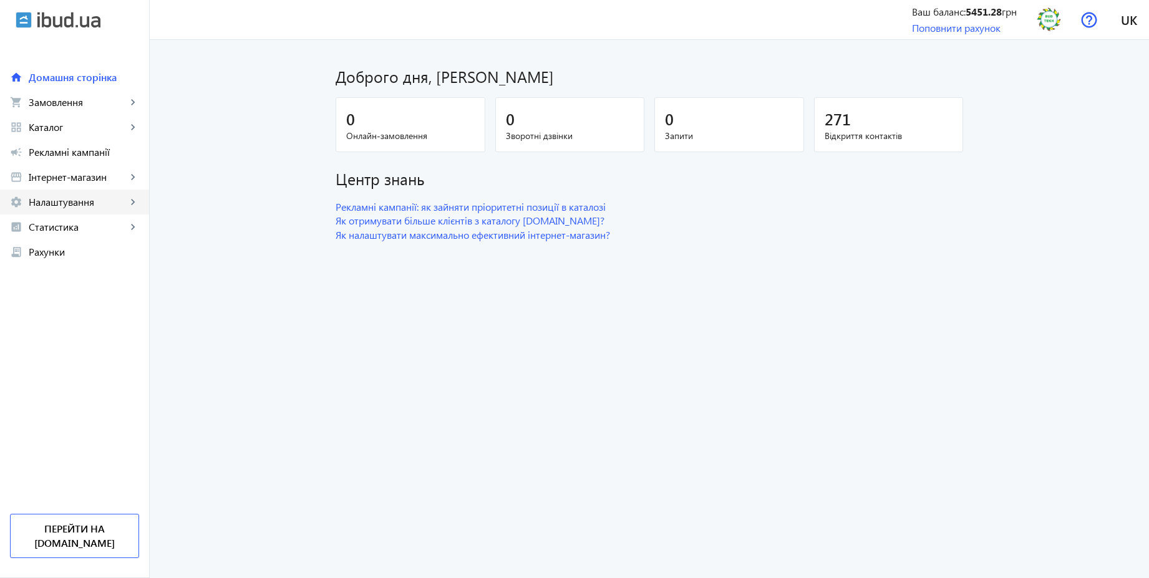
click at [77, 204] on span "Налаштування" at bounding box center [78, 202] width 98 height 12
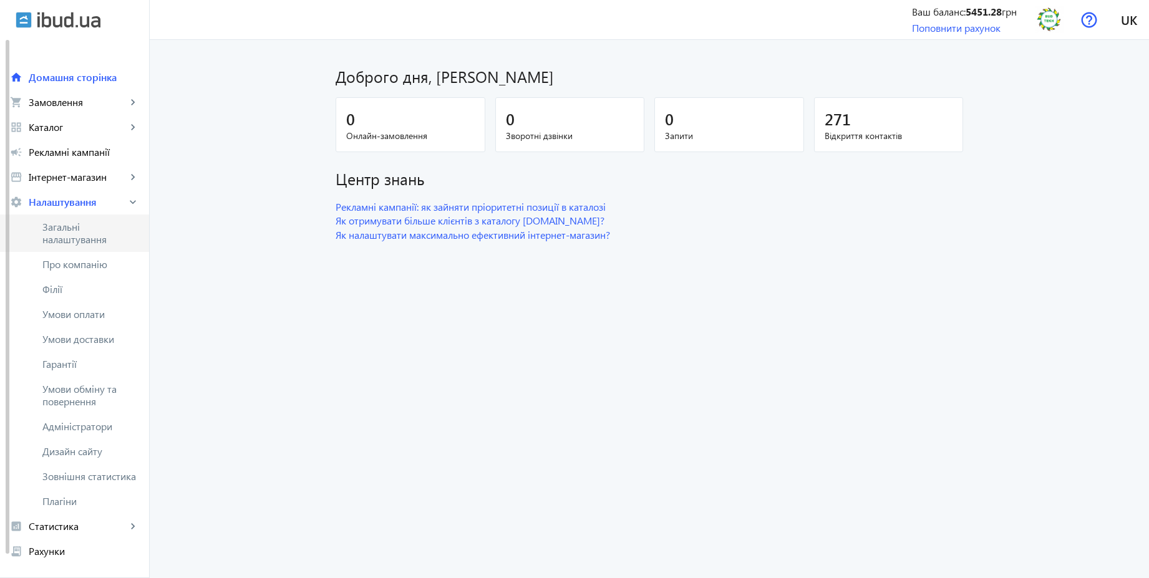
click at [75, 229] on span "Загальні налаштування" at bounding box center [90, 233] width 97 height 25
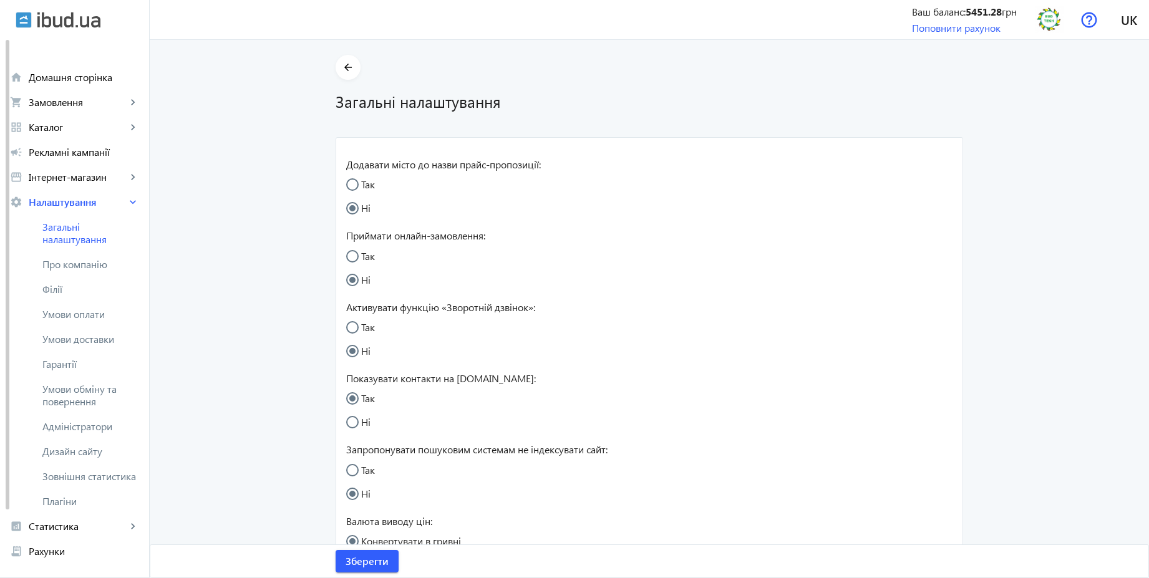
click at [364, 323] on input "Так" at bounding box center [358, 333] width 25 height 25
radio input "true"
click at [361, 261] on input "Так" at bounding box center [358, 262] width 25 height 25
radio input "true"
click at [363, 347] on input "Ні" at bounding box center [358, 357] width 25 height 25
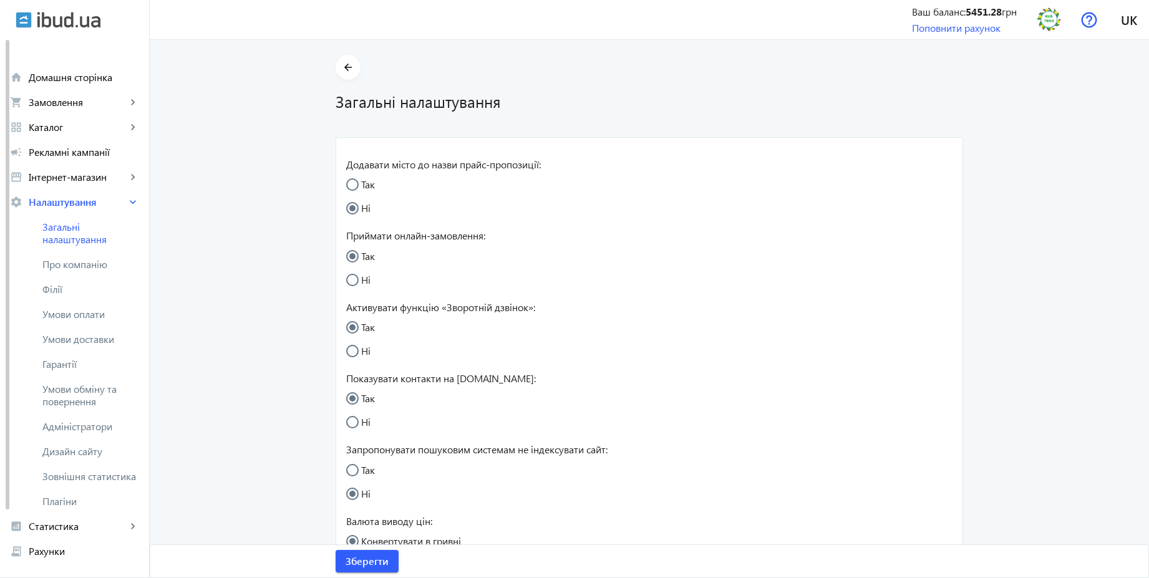
radio input "true"
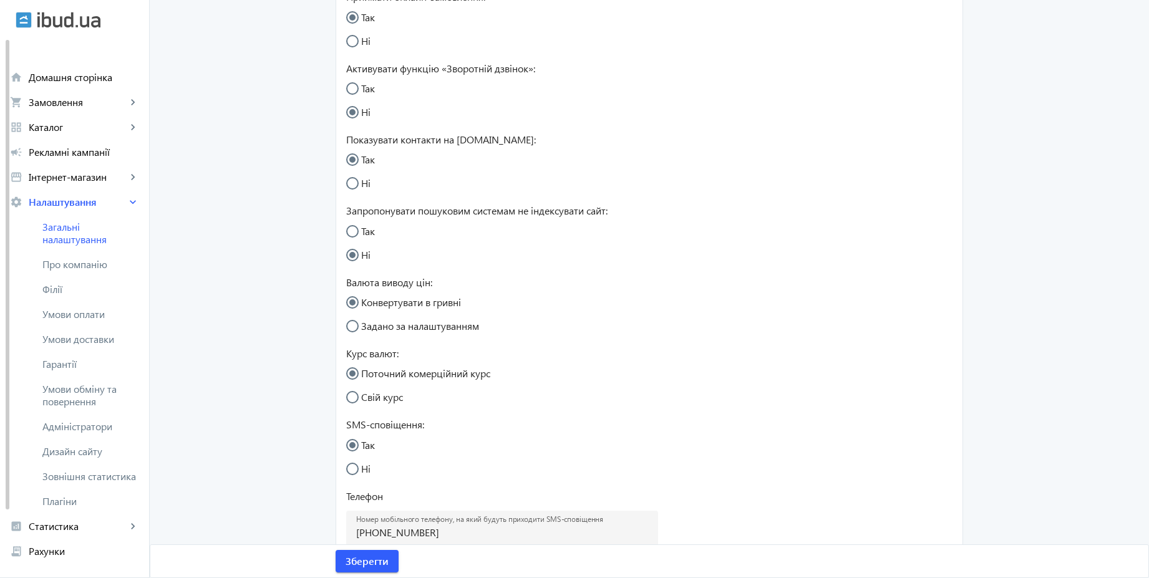
scroll to position [337, 0]
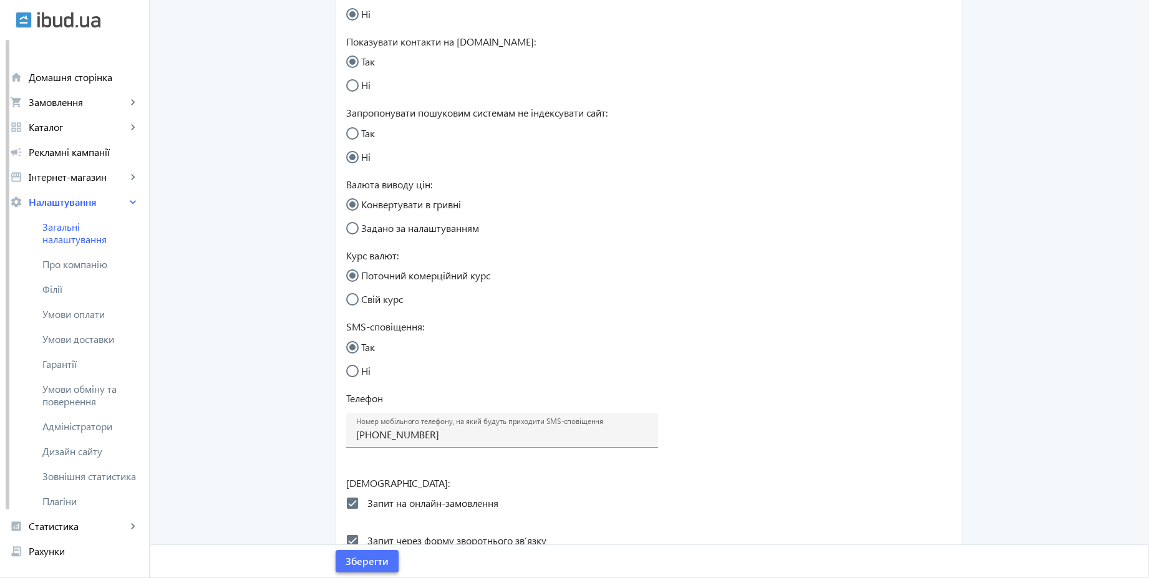
click at [372, 560] on span "Зберегти" at bounding box center [367, 562] width 43 height 14
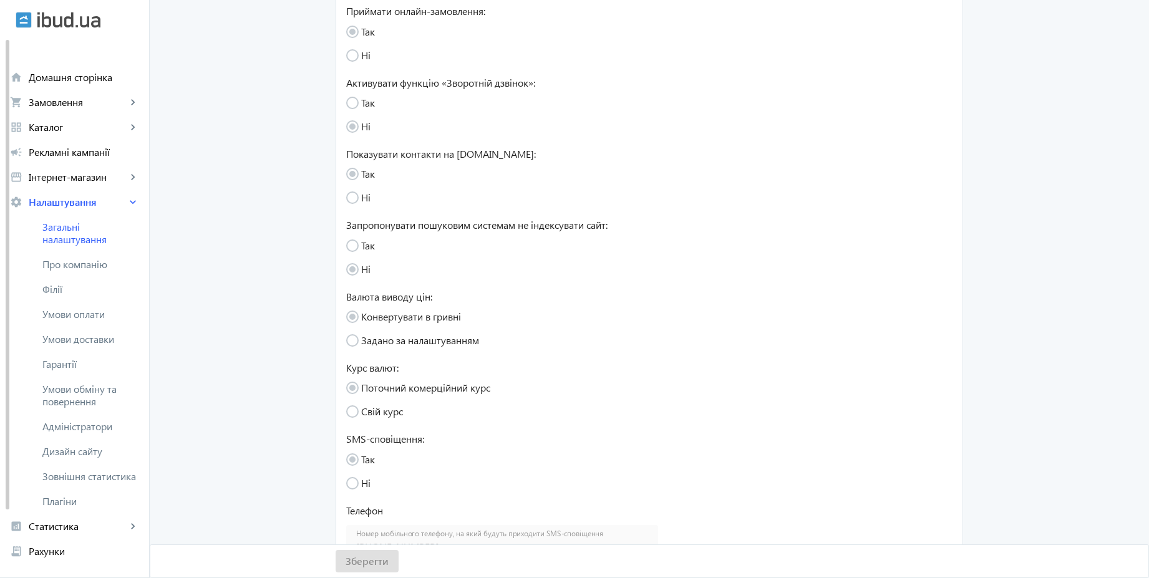
scroll to position [112, 0]
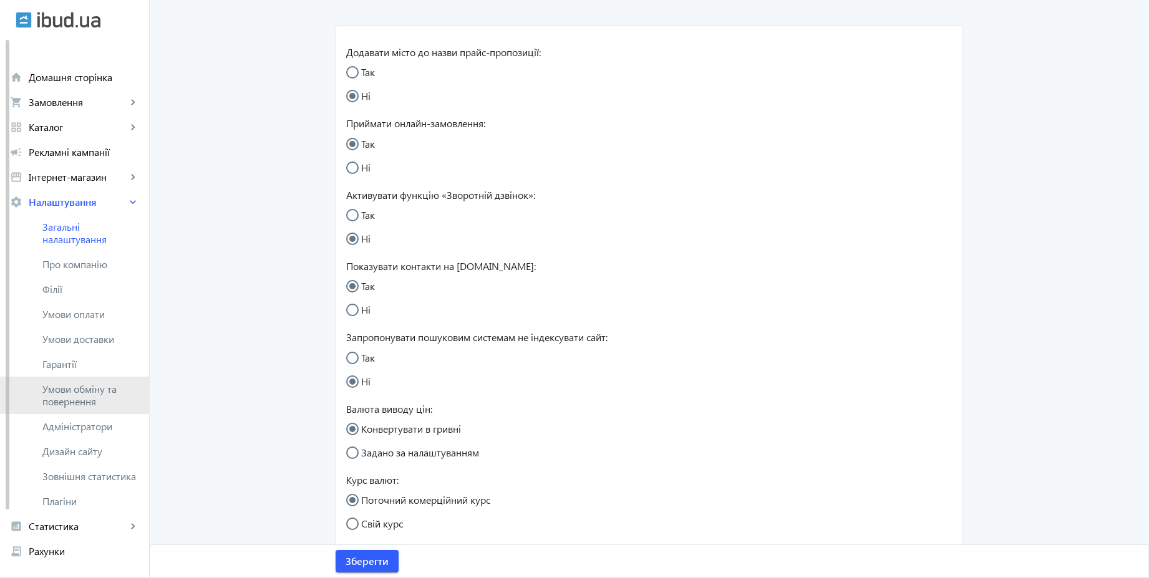
click at [102, 387] on span "Умови обміну та повернення" at bounding box center [90, 395] width 97 height 25
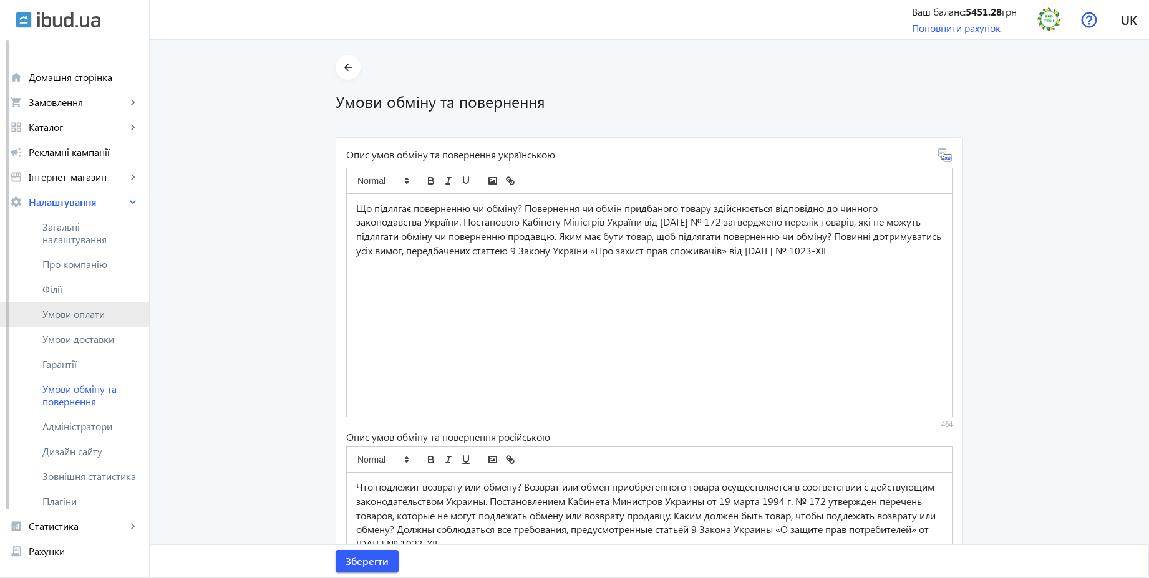
click at [77, 311] on span "Умови оплати" at bounding box center [90, 314] width 97 height 12
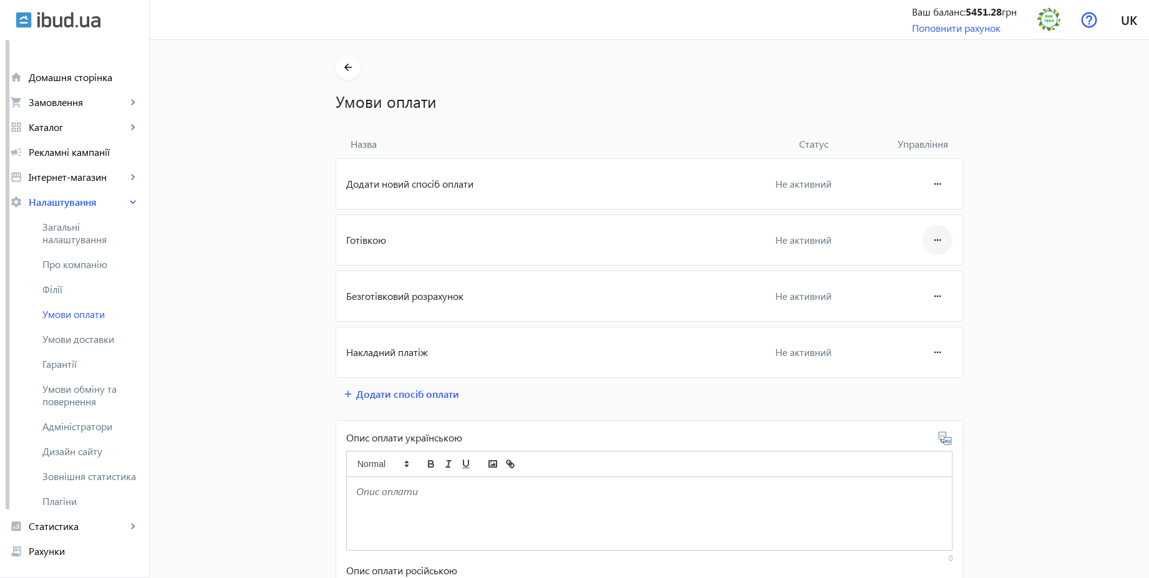
click at [934, 240] on mat-icon "more_horiz" at bounding box center [937, 240] width 15 height 30
click at [916, 279] on span "Редагувати" at bounding box center [914, 275] width 50 height 10
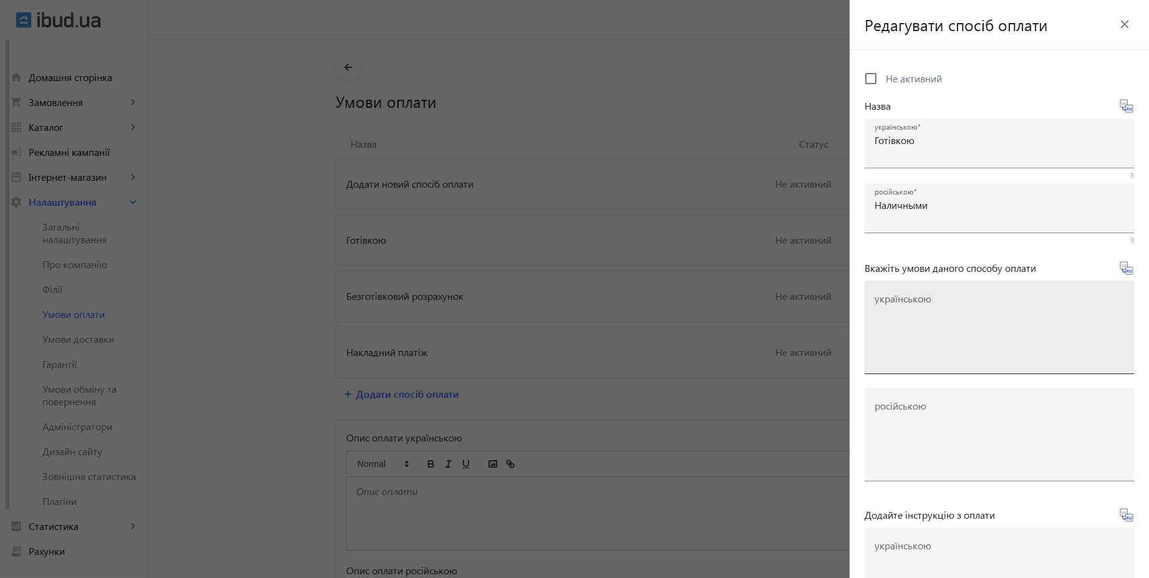
click at [928, 300] on mat-label "українською" at bounding box center [903, 298] width 57 height 13
click at [928, 300] on textarea "українською" at bounding box center [1000, 333] width 250 height 74
paste textarea "Що підлягає поверненню чи обміну? Повернення чи обмін придбаного товару здійсню…"
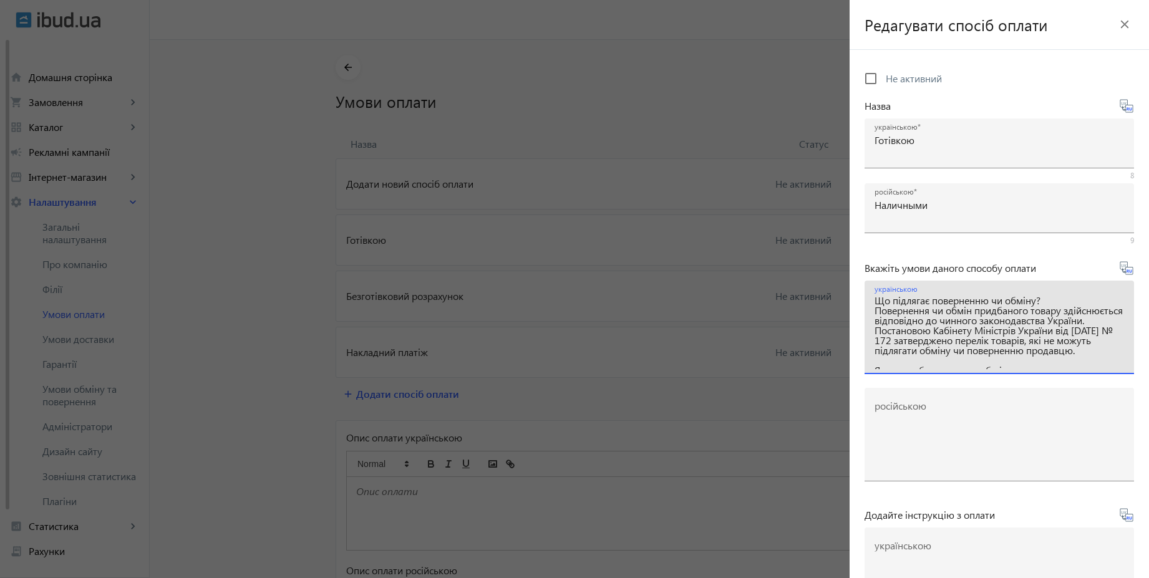
scroll to position [57, 0]
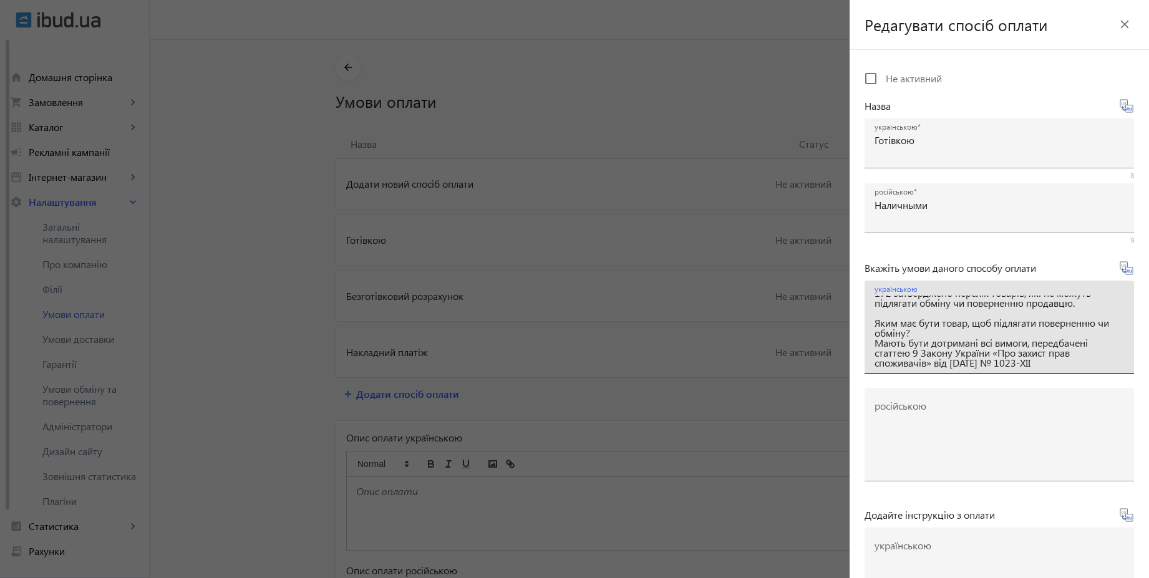
type textarea "Що підлягає поверненню чи обміну? Повернення чи обмін придбаного товару здійсню…"
click at [644, 136] on div at bounding box center [574, 289] width 1149 height 578
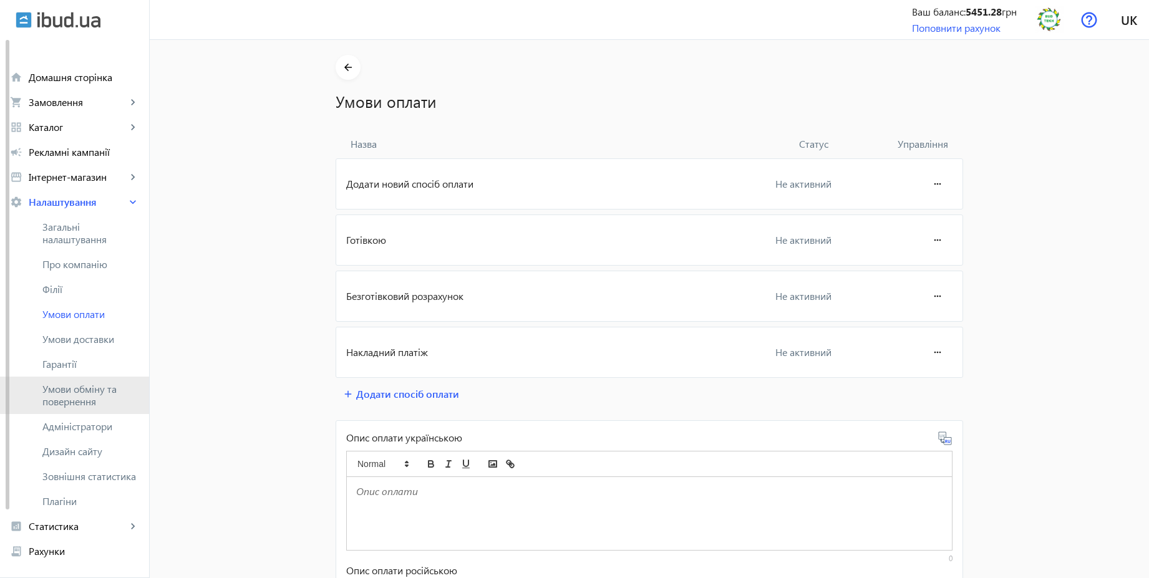
click at [92, 390] on span "Умови обміну та повернення" at bounding box center [90, 395] width 97 height 25
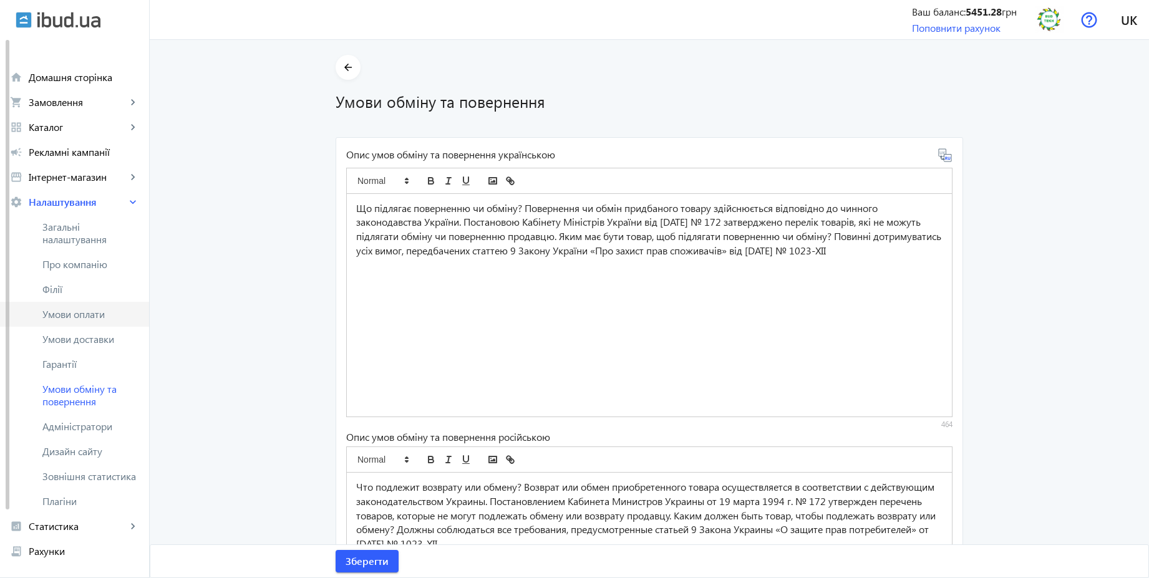
click at [107, 317] on span "Умови оплати" at bounding box center [90, 314] width 97 height 12
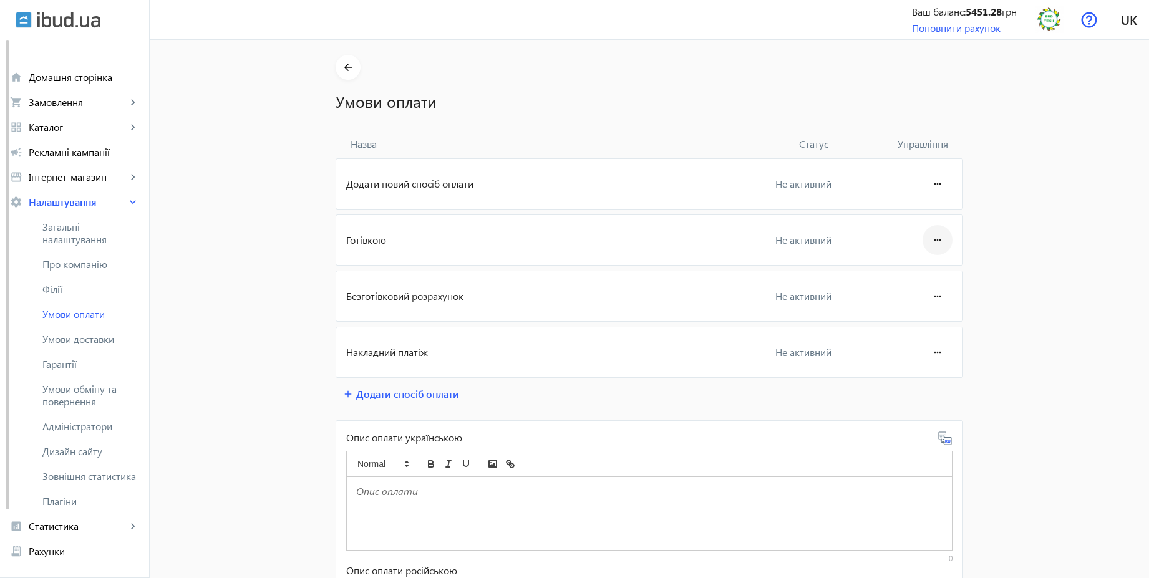
click at [930, 238] on mat-icon "more_horiz" at bounding box center [937, 240] width 15 height 30
click at [917, 280] on span "Редагувати" at bounding box center [914, 275] width 50 height 10
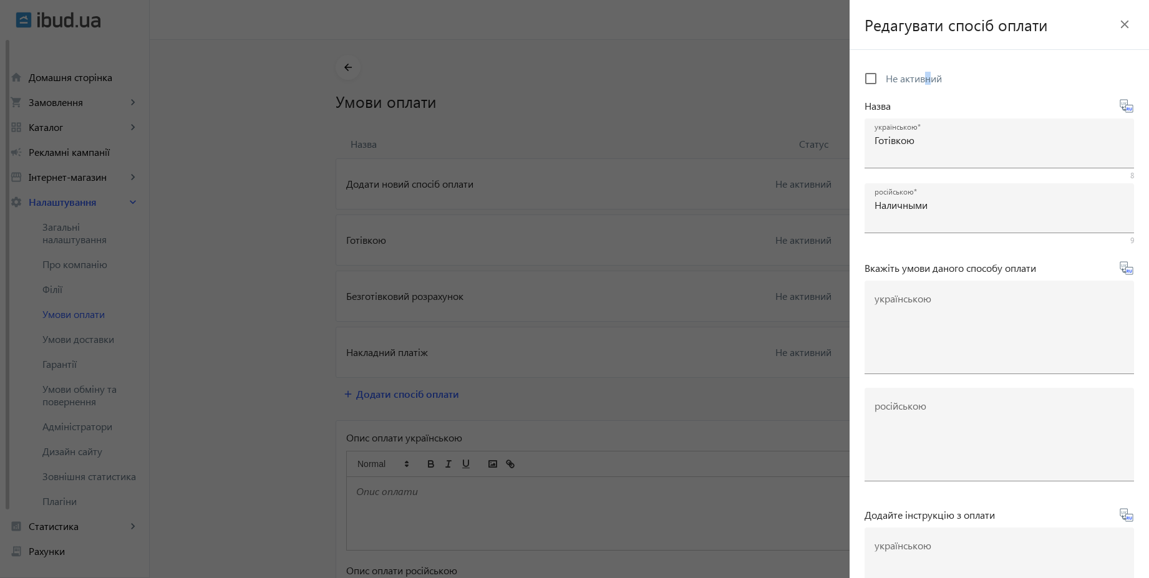
click at [929, 77] on span "Не активний" at bounding box center [914, 78] width 56 height 13
click at [880, 76] on input "Не активний" at bounding box center [871, 78] width 25 height 25
checkbox input "true"
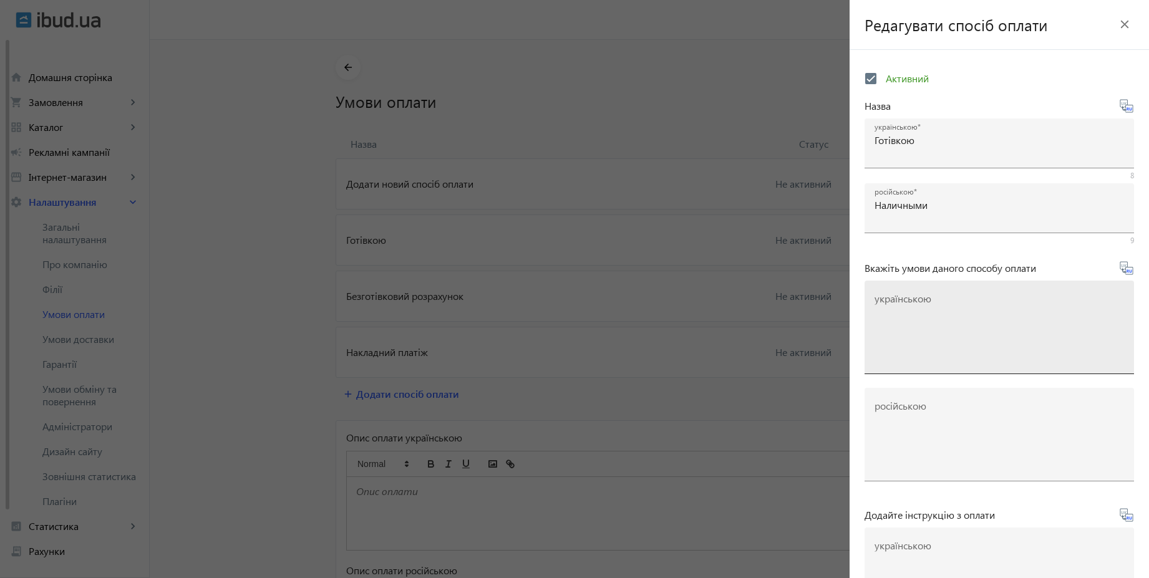
click at [910, 296] on mat-label "українською" at bounding box center [903, 298] width 57 height 13
click at [910, 296] on textarea "українською" at bounding box center [1000, 333] width 250 height 74
paste textarea "Оплачуйте замовлення готівкою при отриманні товару в нашому офісі чи у кур'єра"
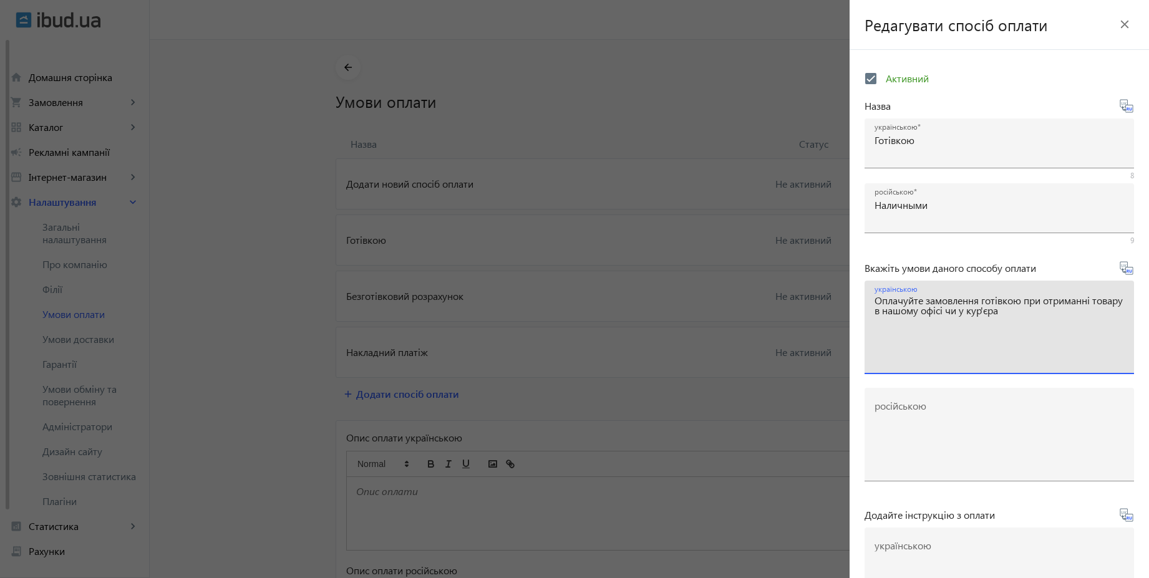
type textarea "Оплачуйте замовлення готівкою при отриманні товару в нашому офісі чи у кур'єра"
click at [1121, 268] on icon at bounding box center [1126, 268] width 15 height 15
type textarea "Оплачивайте заказ наличными при получении товара в нашем офисе или у курьера"
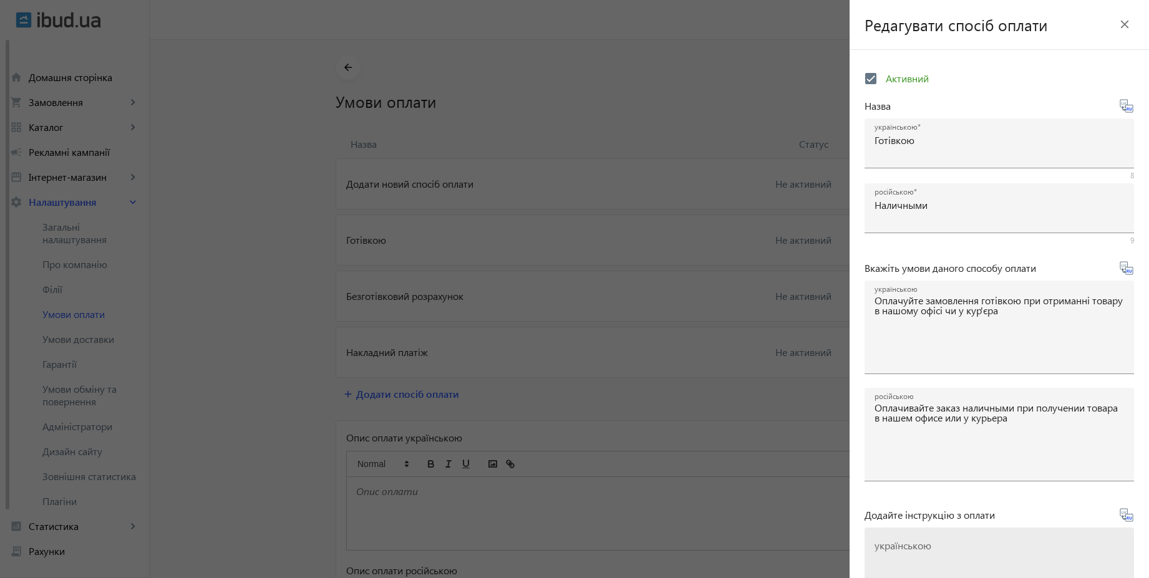
scroll to position [207, 0]
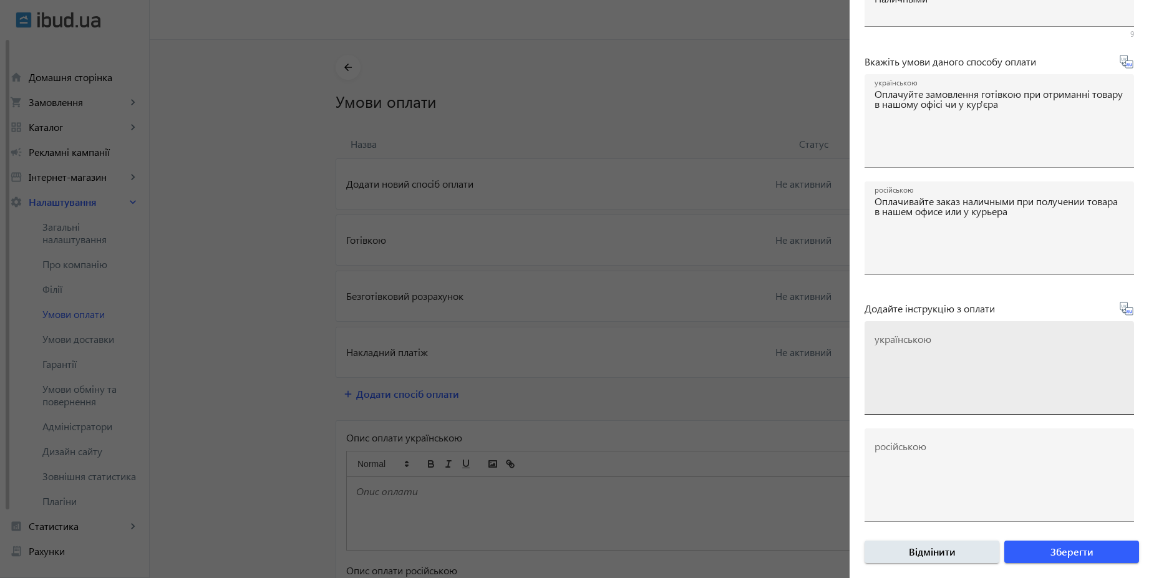
click at [897, 355] on textarea "українською" at bounding box center [1000, 373] width 250 height 74
paste textarea "Оплатіть замовлення готівкою при отриманні товару"
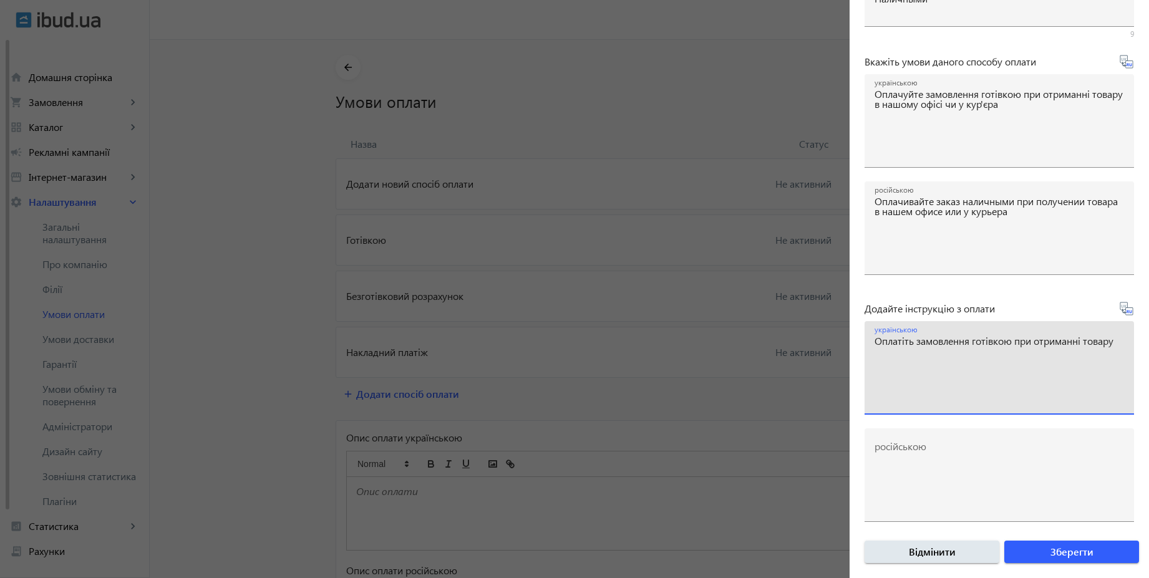
type textarea "Оплатіть замовлення готівкою при отриманні товару"
click at [1127, 311] on icon at bounding box center [1128, 311] width 2 height 3
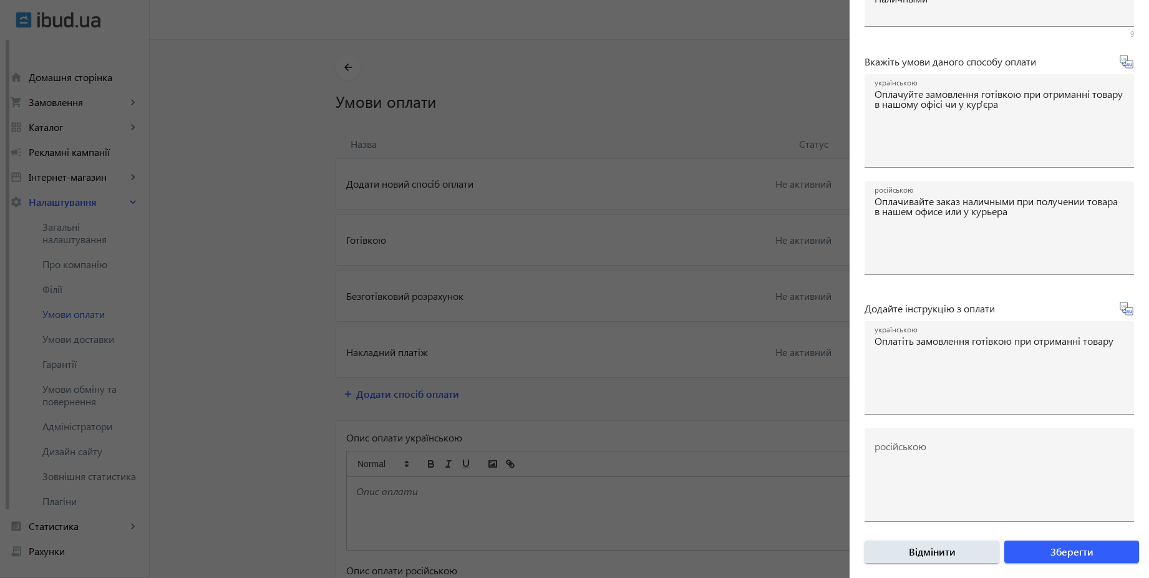
type textarea "Оплатите заказ наличными при получении товара"
click at [1083, 552] on span "Зберегти" at bounding box center [1072, 552] width 43 height 14
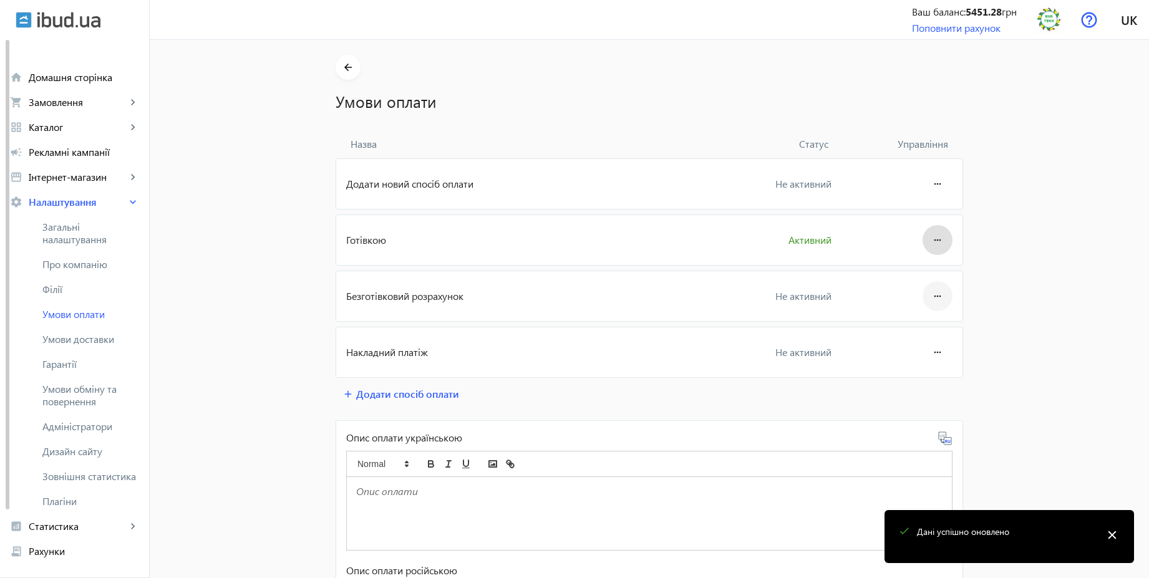
click at [939, 294] on mat-icon "more_horiz" at bounding box center [937, 296] width 15 height 30
click at [919, 331] on span "Редагувати" at bounding box center [914, 331] width 50 height 10
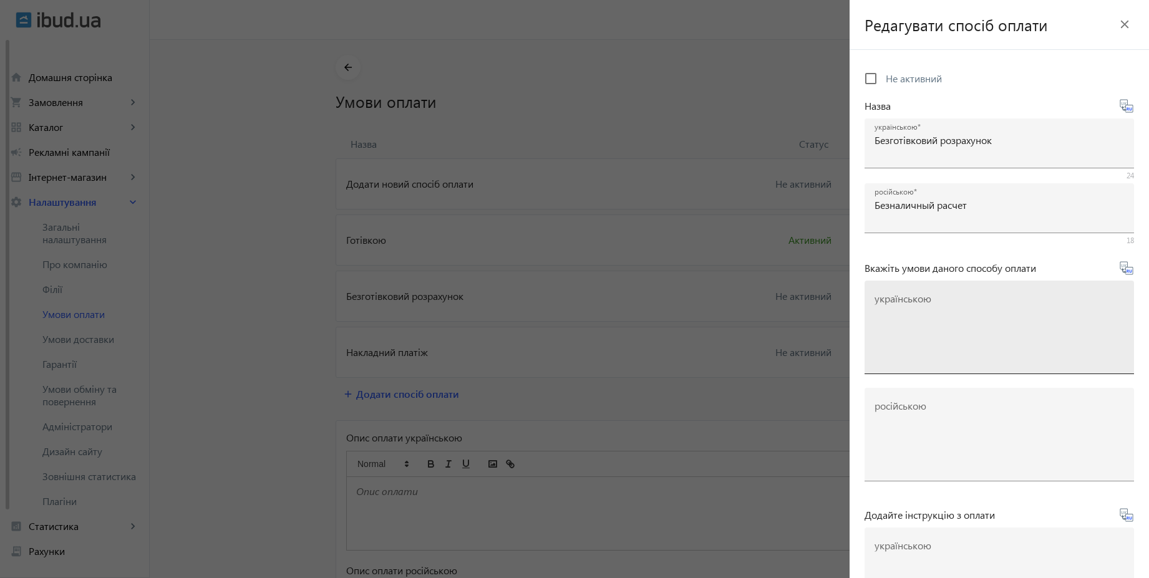
click at [936, 316] on textarea "українською" at bounding box center [1000, 333] width 250 height 74
paste textarea "Оплачуйте замовлення переказом із будь-якого банку України чи по реквізитах у с…"
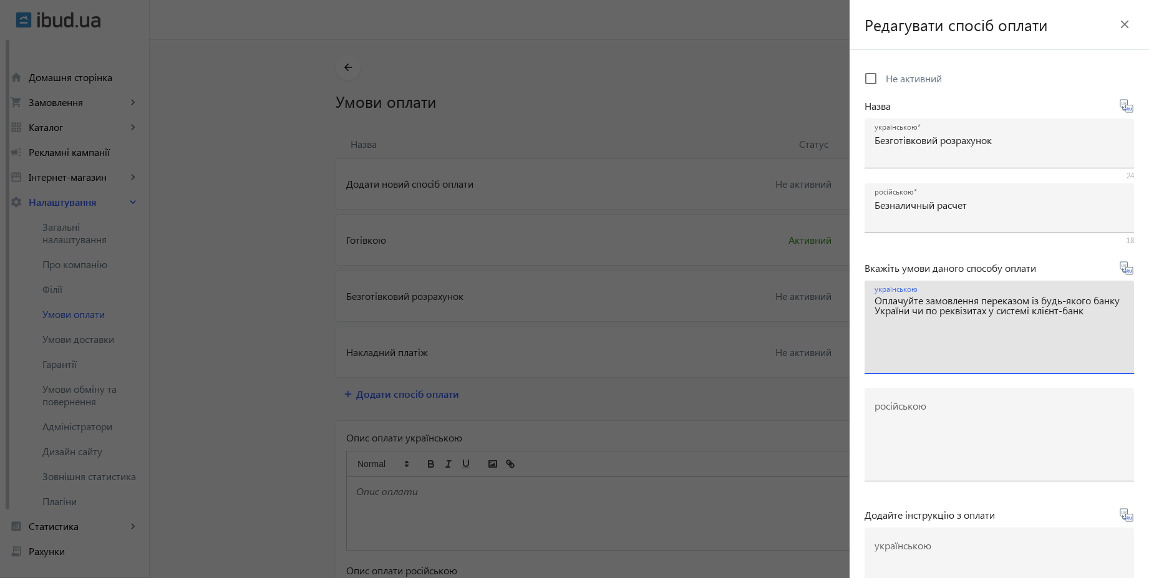
type textarea "Оплачуйте замовлення переказом із будь-якого банку України чи по реквізитах у с…"
click at [1125, 270] on icon at bounding box center [1126, 268] width 15 height 15
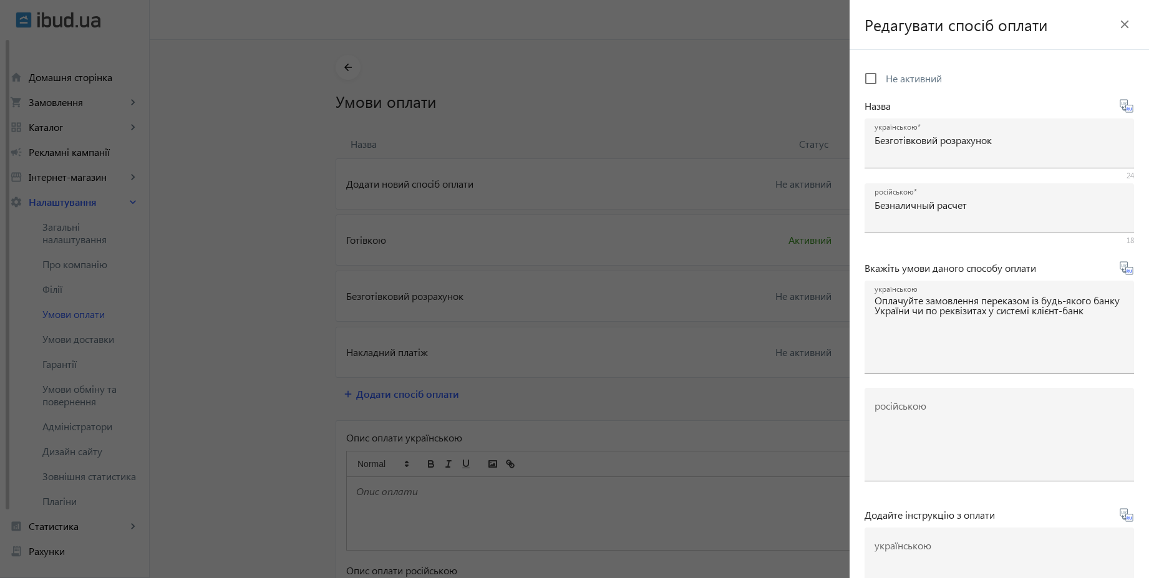
type textarea "Оплачивайте заказ переводом из любого банка или по реквизитам в системе клиент-…"
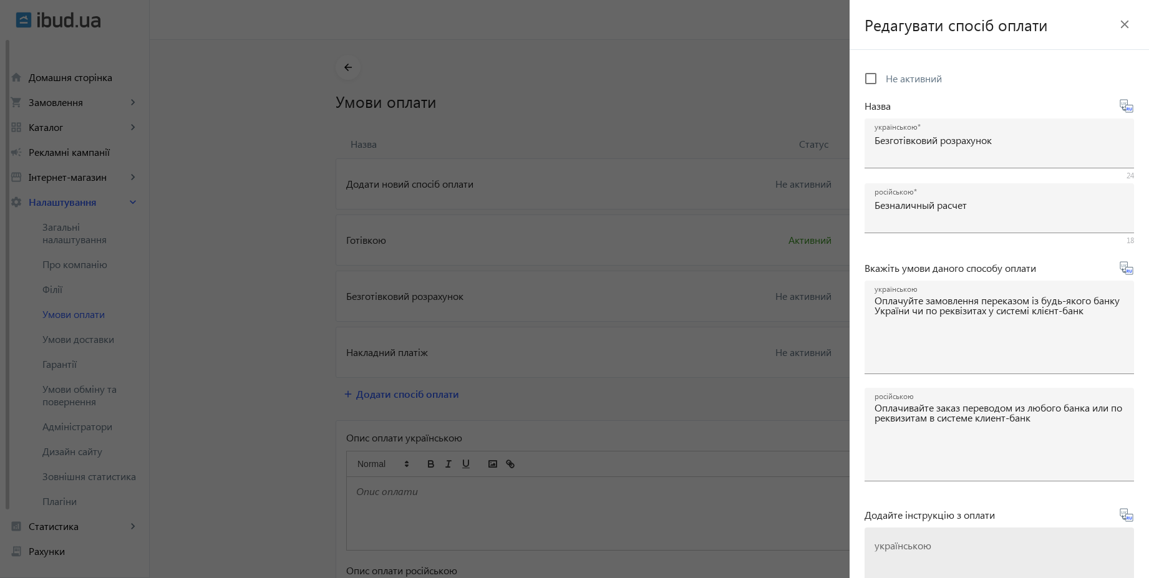
click at [960, 549] on textarea "українською" at bounding box center [1000, 580] width 250 height 74
paste textarea "Оплатіть замовлення згідно реквізитів рахунка-фактури"
type textarea "Оплатіть замовлення згідно реквізитів рахунка-фактури"
click at [1127, 521] on form "Не активний Назва українською Безготівковий розрахунок 24 російською Безналичны…" at bounding box center [1000, 425] width 300 height 720
click at [1130, 518] on icon at bounding box center [1131, 518] width 2 height 3
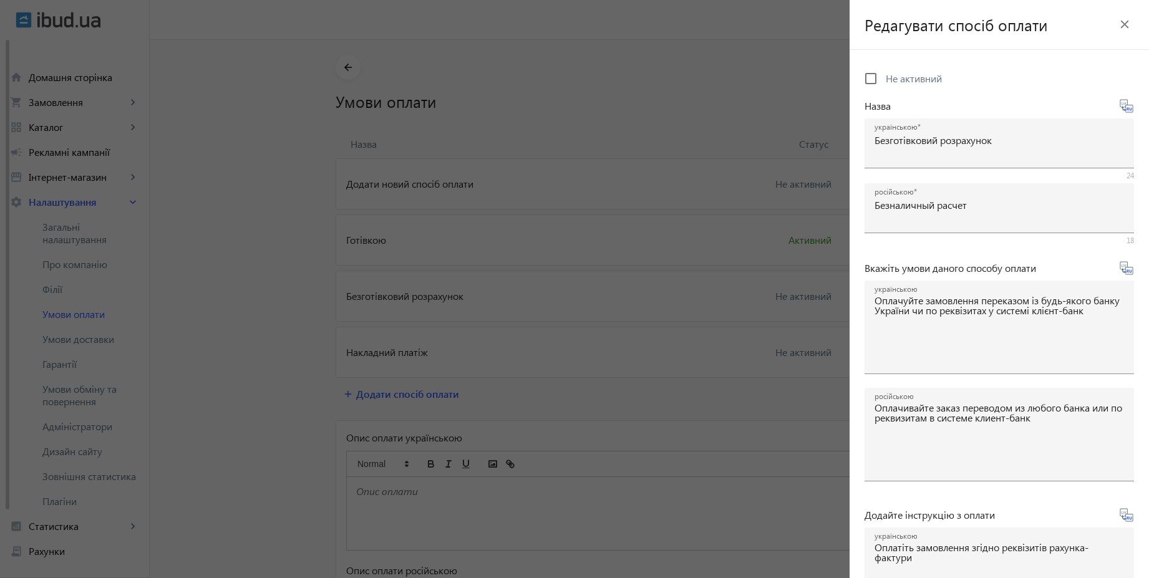
type textarea "Оплатите заказ согласно реквизитам счета-фактуры"
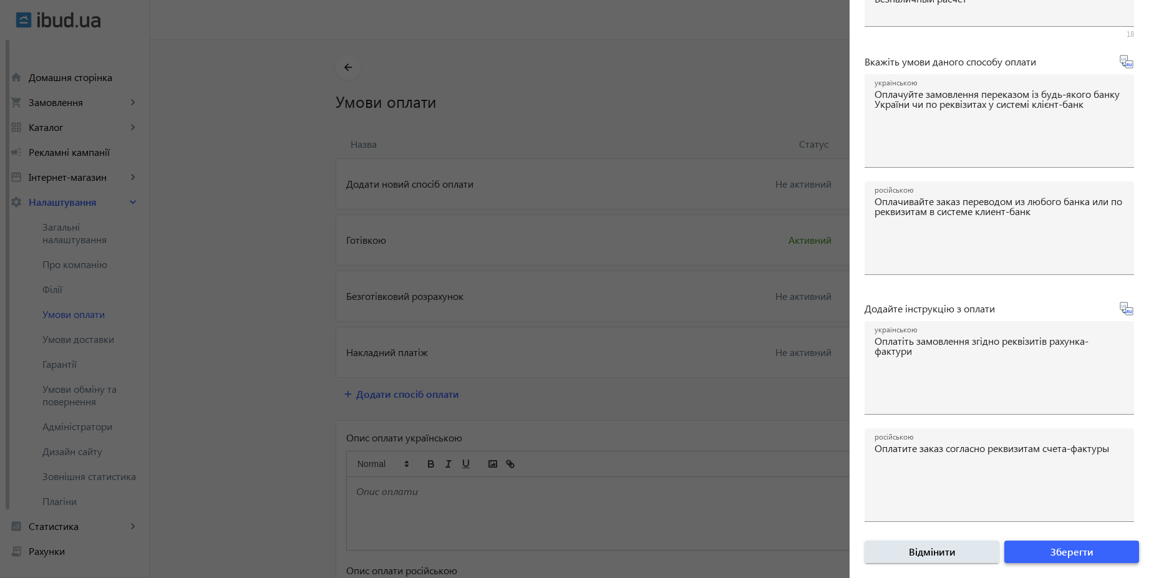
click at [1088, 547] on span "submit" at bounding box center [1072, 552] width 135 height 30
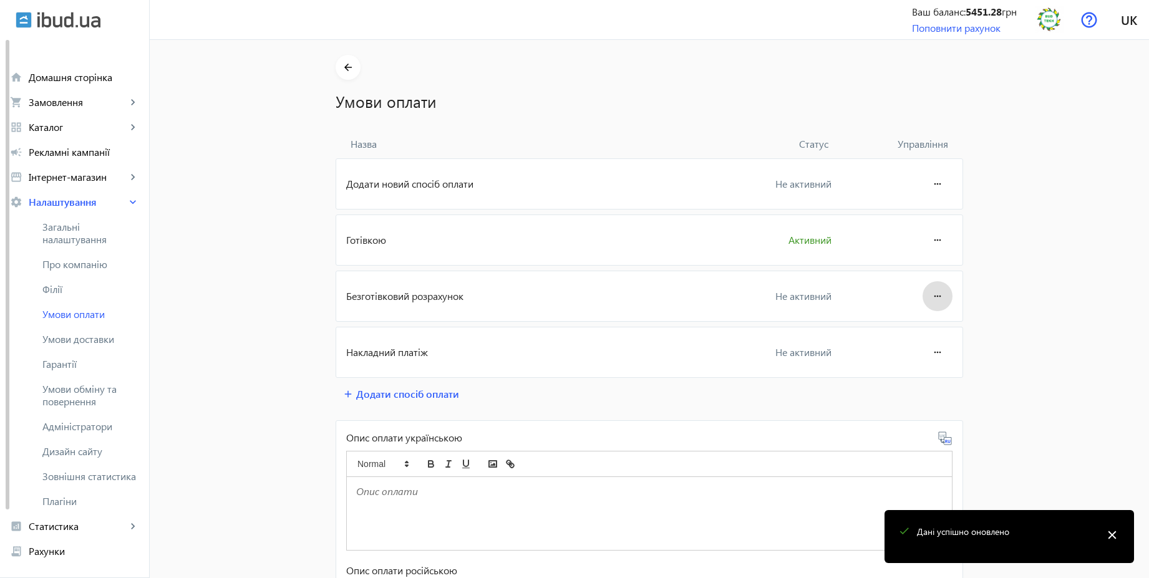
click at [932, 296] on mat-icon "more_horiz" at bounding box center [937, 296] width 15 height 30
click at [909, 336] on span "Редагувати" at bounding box center [914, 331] width 50 height 10
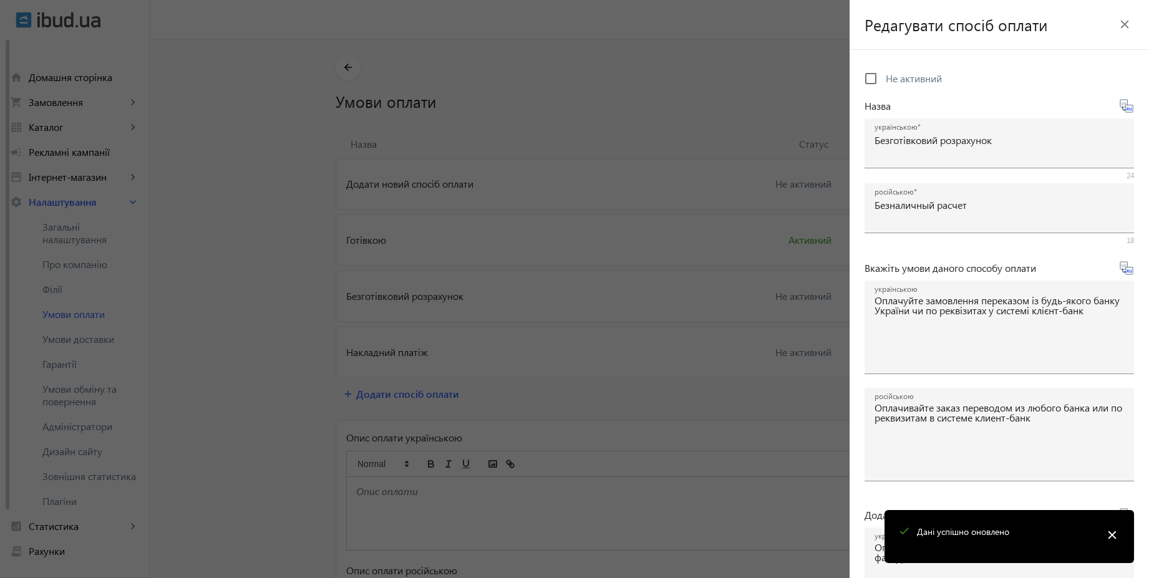
click at [930, 73] on span "Не активний" at bounding box center [914, 78] width 56 height 13
click at [884, 73] on input "Не активний" at bounding box center [871, 78] width 25 height 25
checkbox input "true"
click at [1108, 531] on mat-icon "close" at bounding box center [1112, 535] width 19 height 19
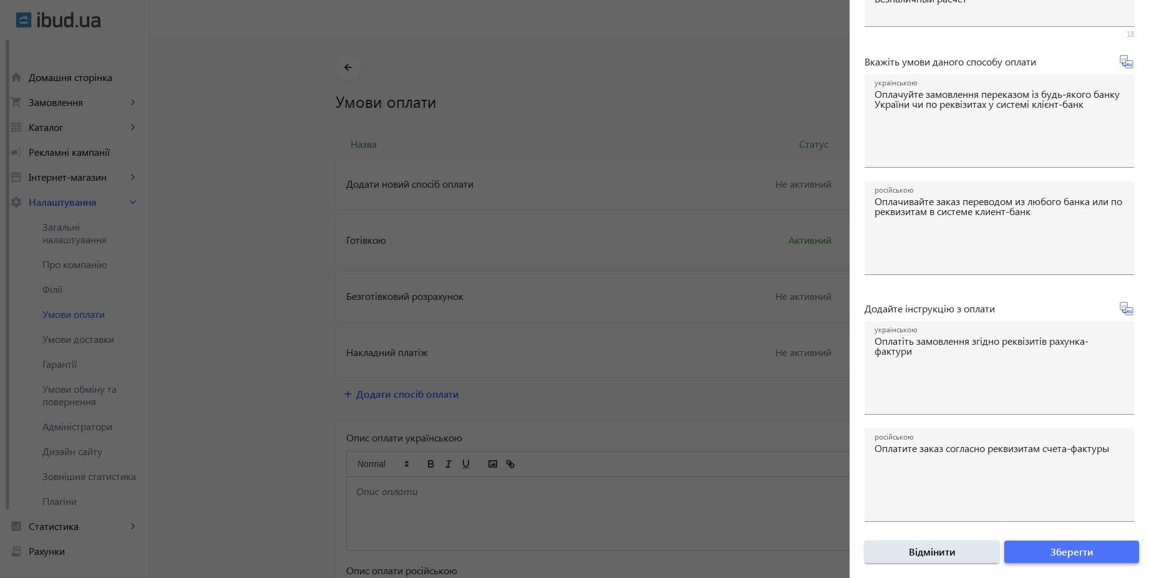
click at [1093, 555] on span "submit" at bounding box center [1072, 552] width 135 height 30
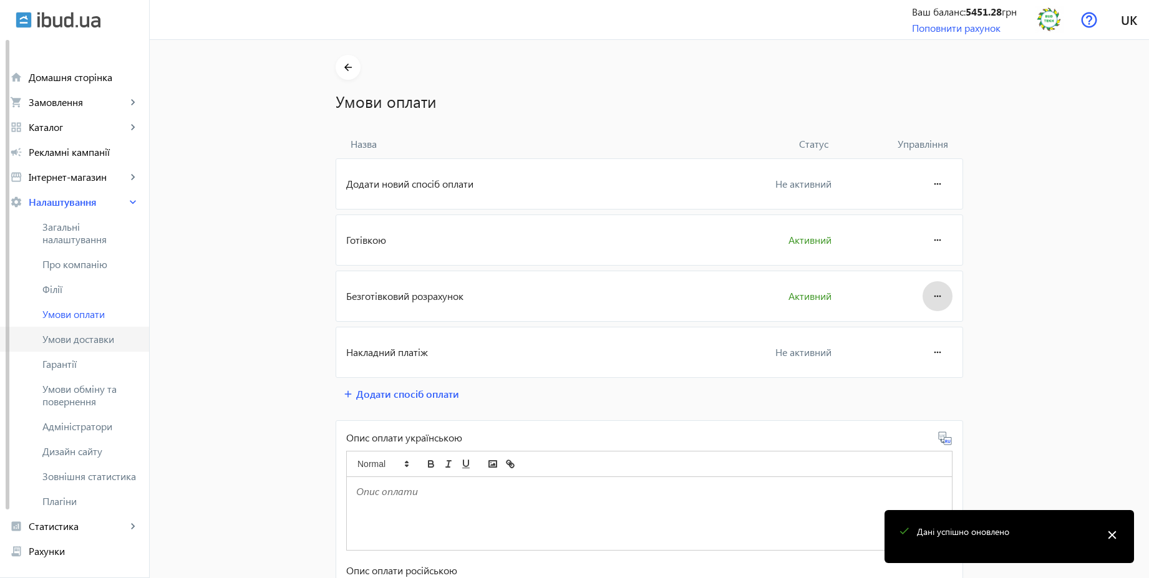
click at [105, 341] on span "Умови доставки" at bounding box center [90, 339] width 97 height 12
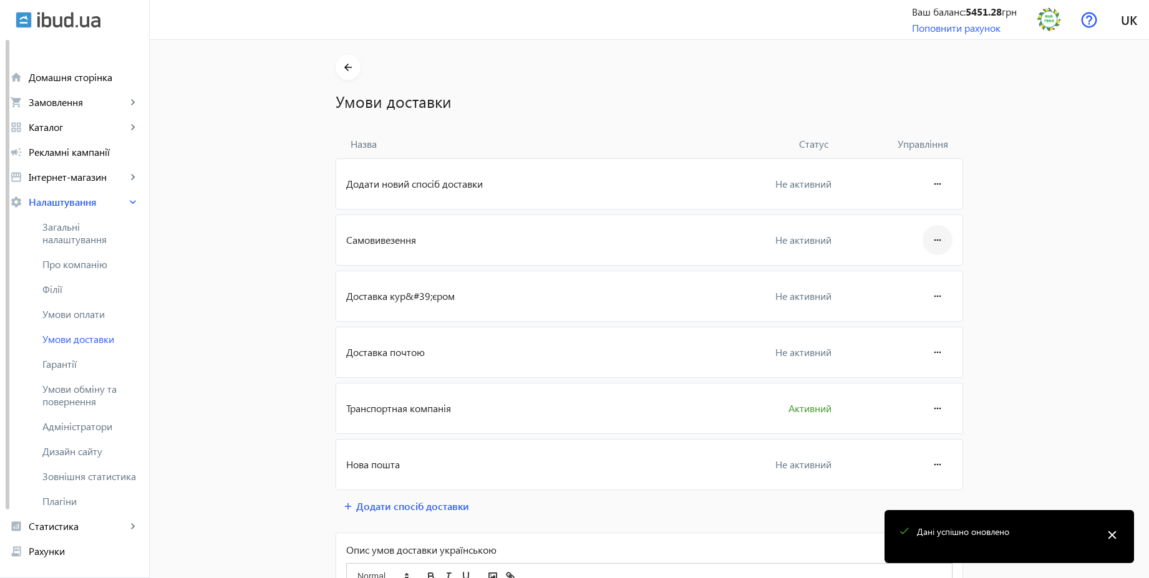
click at [939, 235] on mat-icon "more_horiz" at bounding box center [937, 240] width 15 height 30
click at [920, 271] on span "Редагувати" at bounding box center [914, 275] width 50 height 10
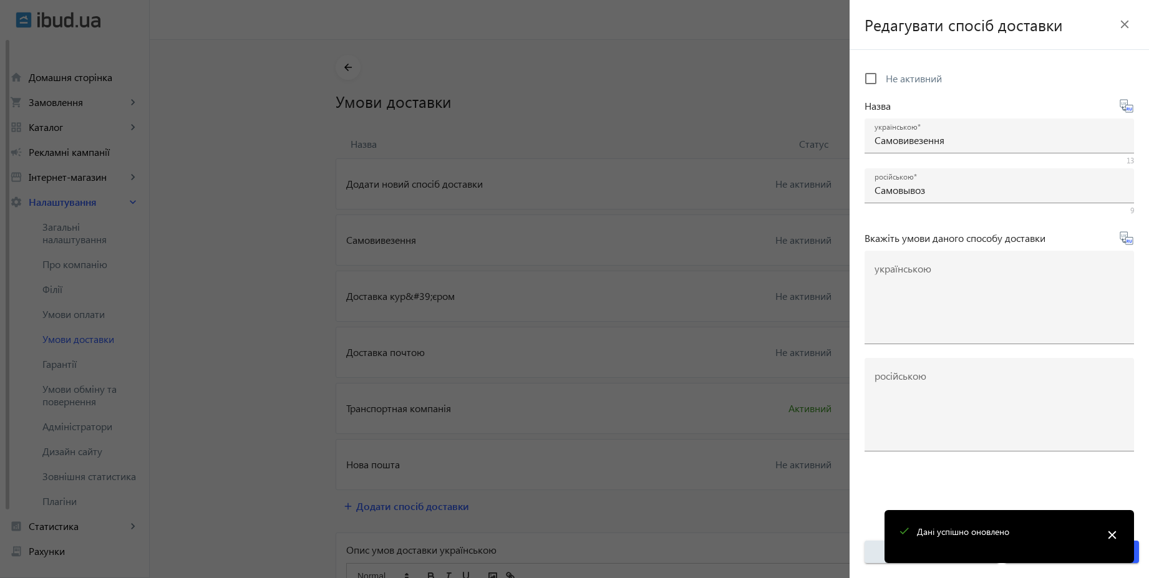
click at [895, 82] on span "Не активний" at bounding box center [914, 78] width 56 height 13
click at [884, 82] on input "Не активний" at bounding box center [871, 78] width 25 height 25
checkbox input "true"
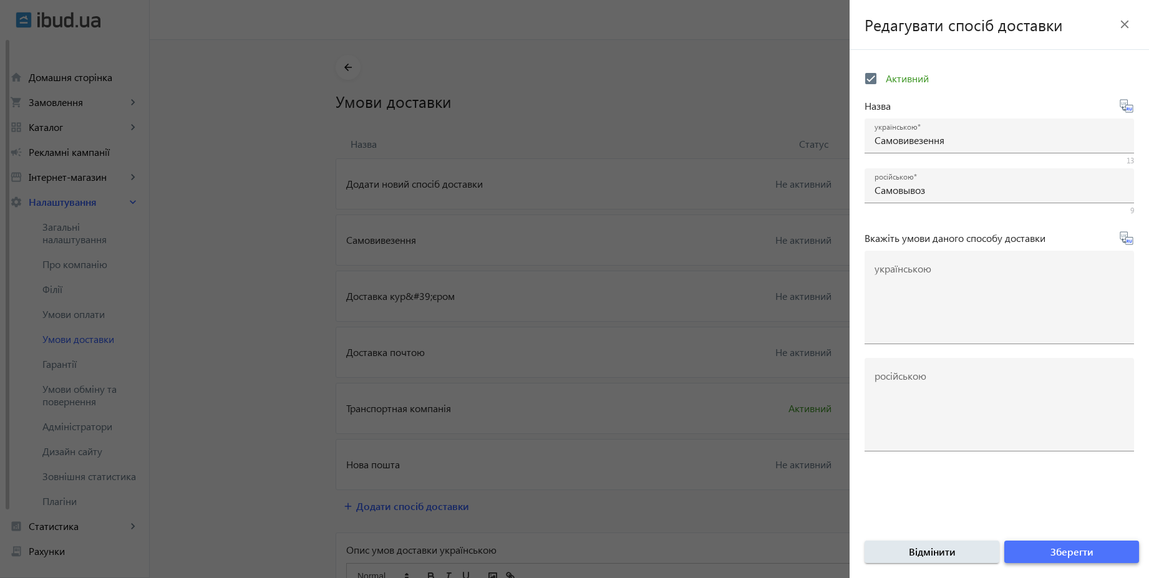
click at [1119, 548] on span "submit" at bounding box center [1072, 552] width 135 height 30
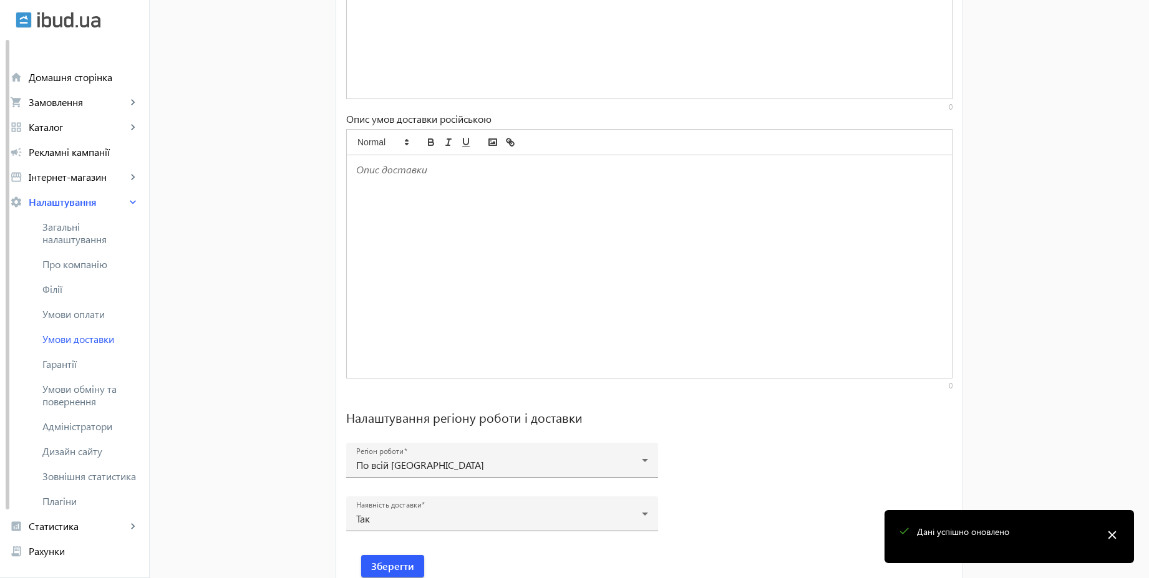
scroll to position [774, 0]
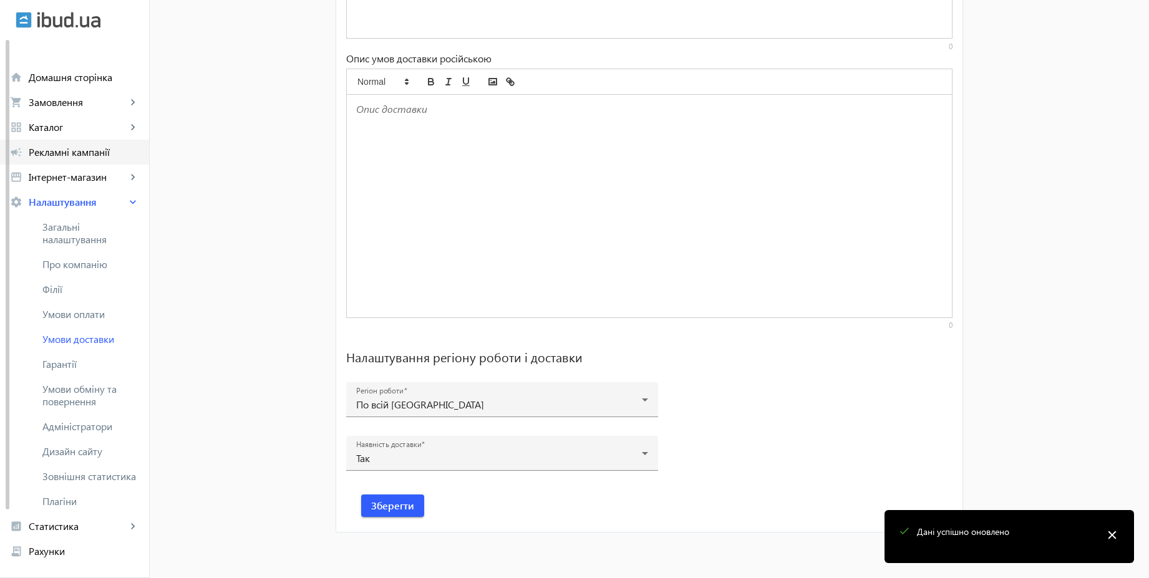
click at [84, 154] on span "Рекламні кампанії" at bounding box center [84, 152] width 110 height 12
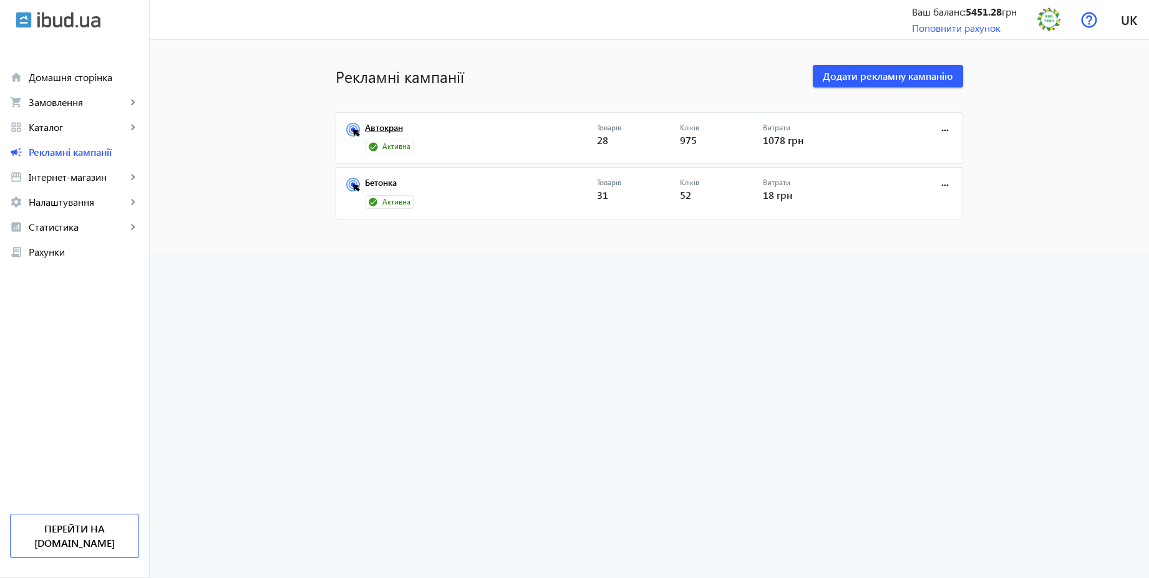
click at [386, 130] on link "Автокран" at bounding box center [481, 131] width 232 height 17
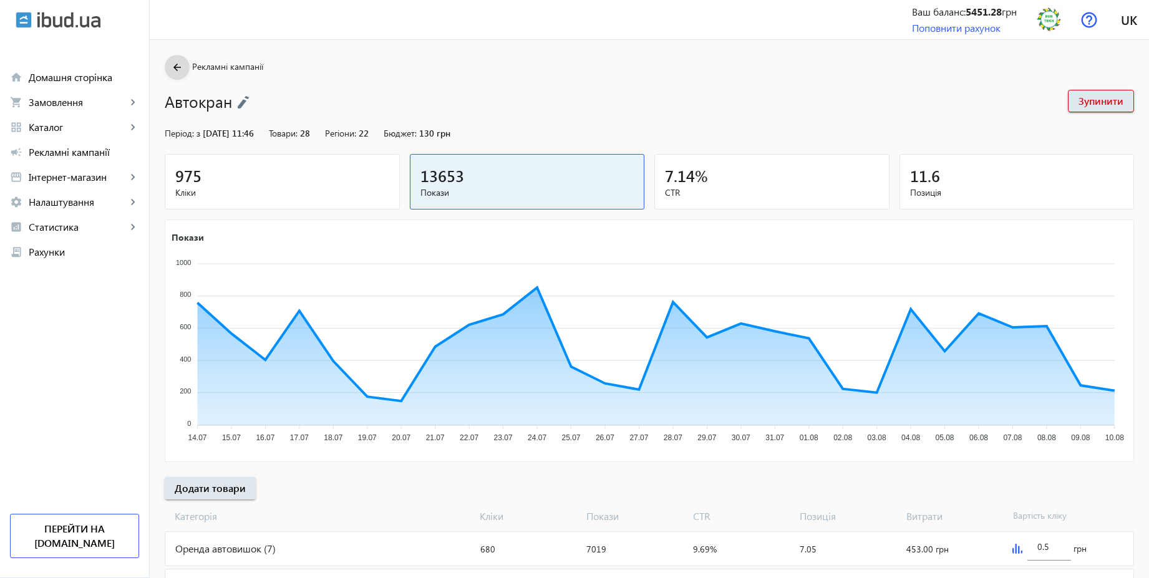
click at [170, 70] on mat-icon "arrow_back" at bounding box center [178, 68] width 16 height 16
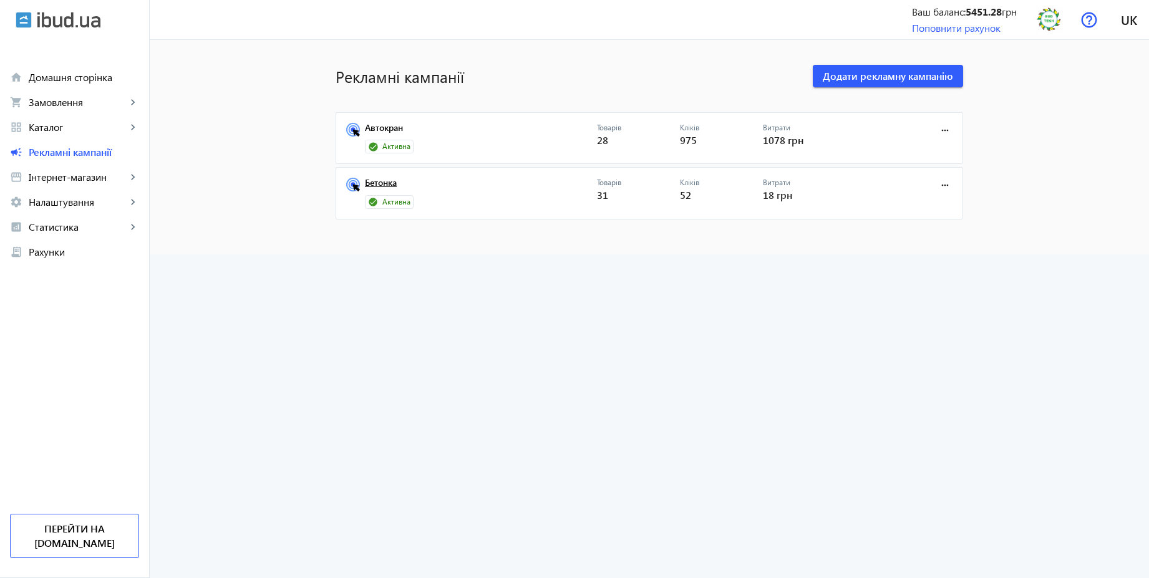
click at [386, 190] on link "Бетонка" at bounding box center [481, 186] width 232 height 17
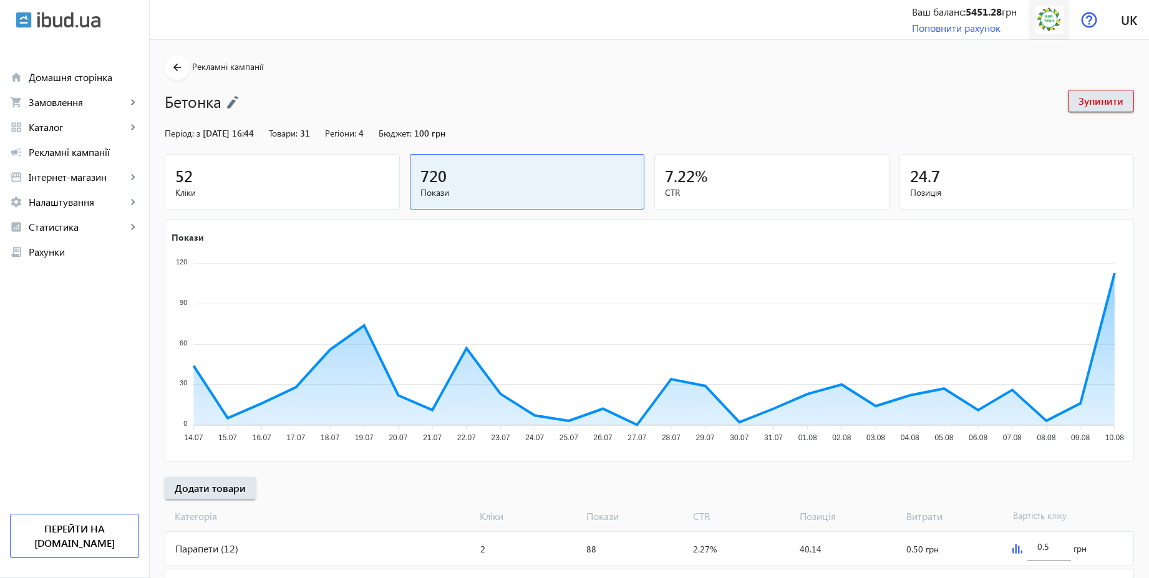
click at [1050, 26] on img at bounding box center [1050, 20] width 28 height 28
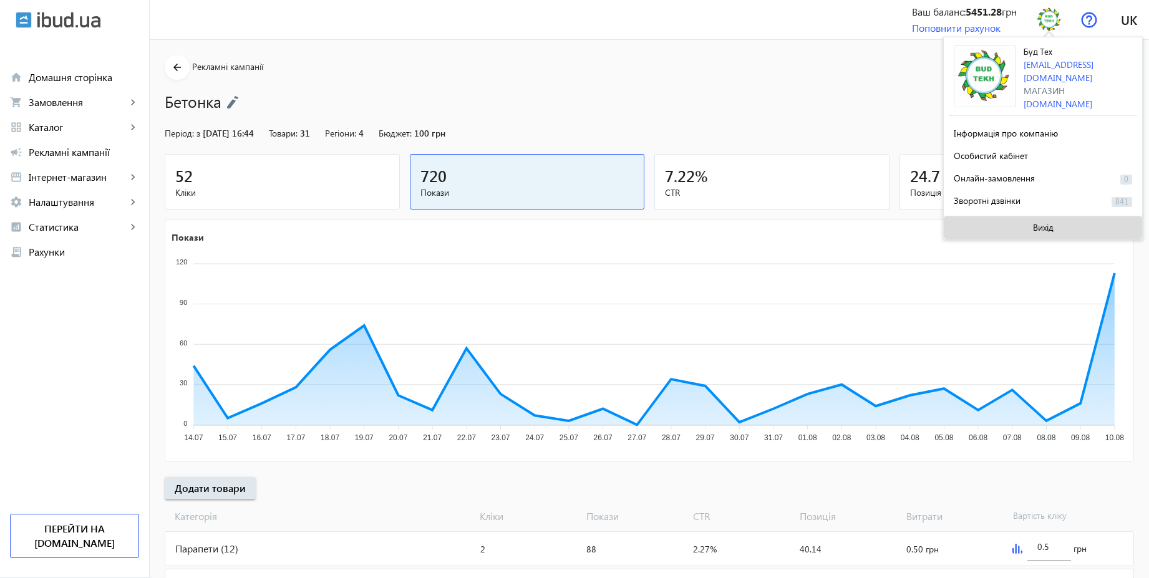
click at [1052, 231] on span at bounding box center [1043, 228] width 198 height 30
